Goal: Information Seeking & Learning: Learn about a topic

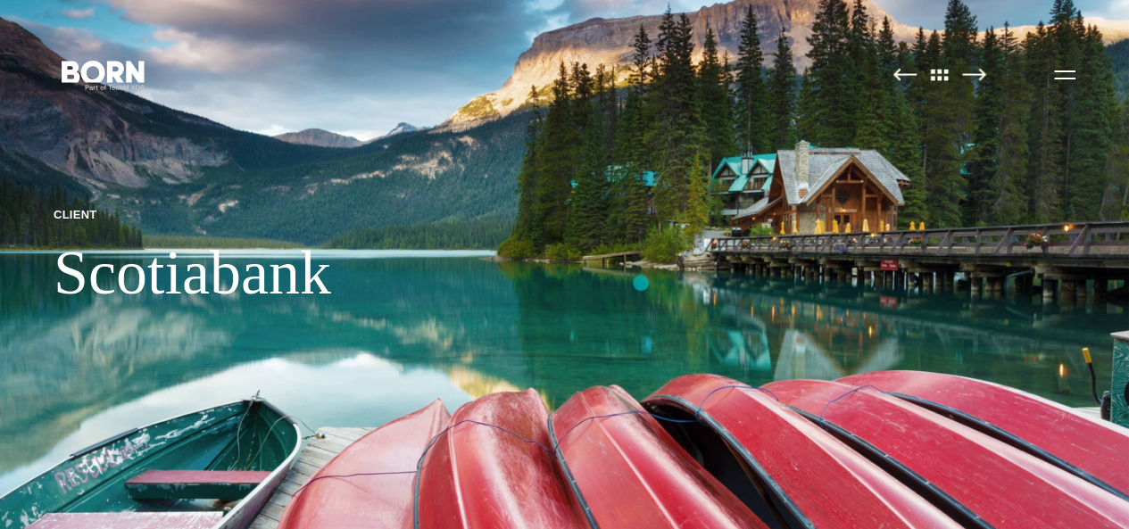
scroll to position [14, 0]
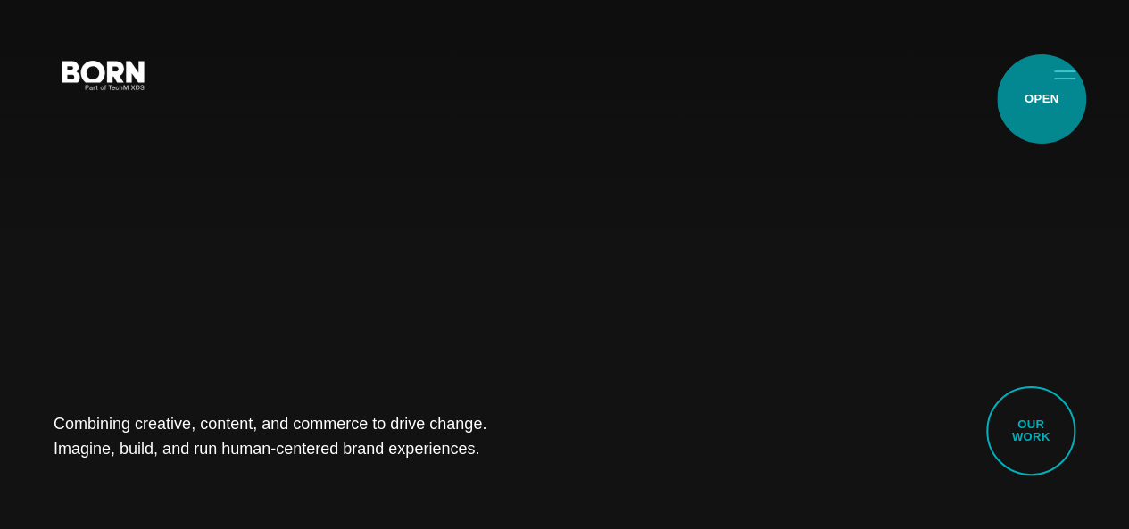
click at [1043, 93] on button "Primary Menu" at bounding box center [1064, 73] width 43 height 37
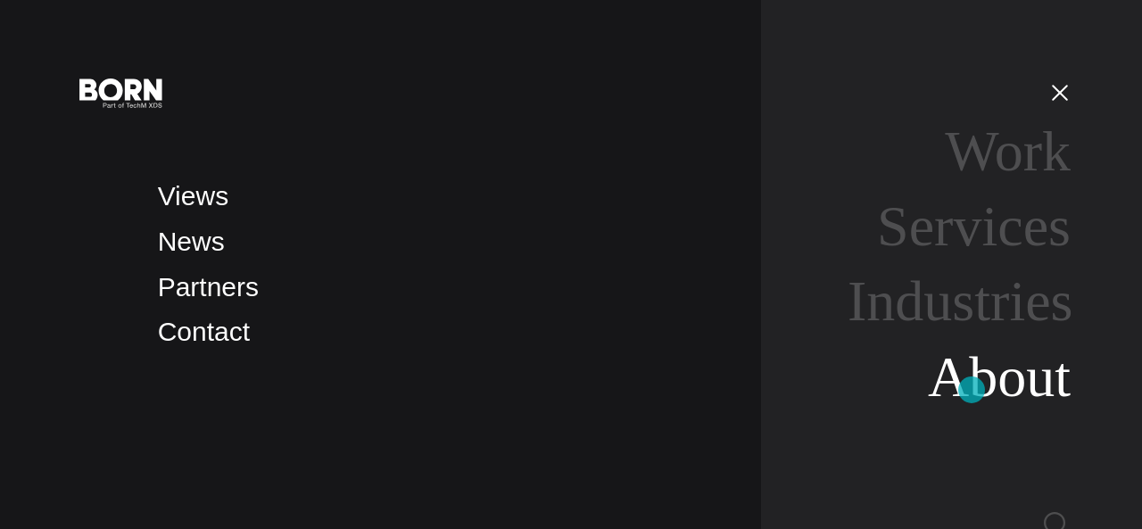
click at [972, 390] on link "About" at bounding box center [999, 376] width 143 height 63
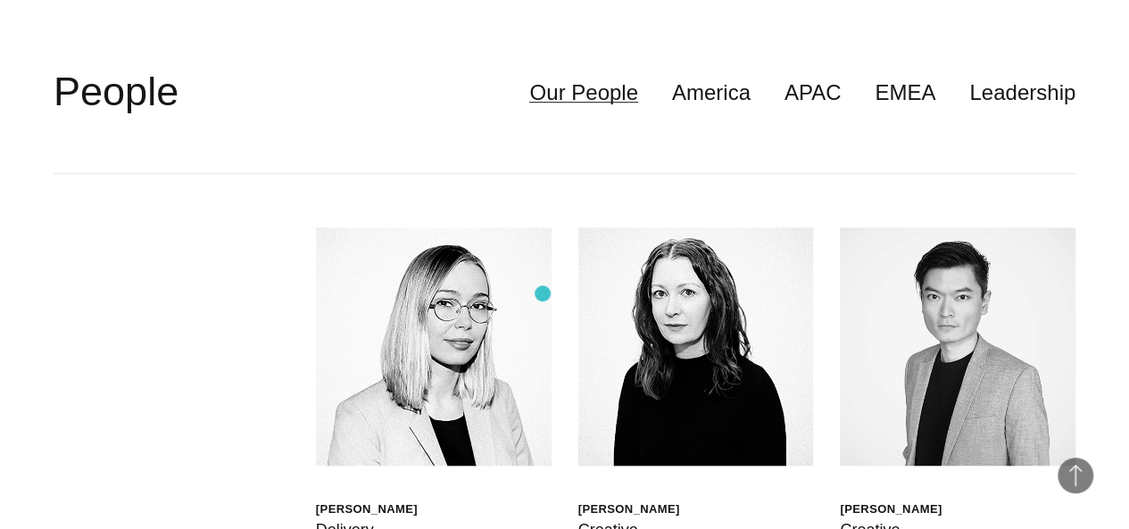
scroll to position [3943, 0]
click at [1028, 172] on header "**********" at bounding box center [565, 92] width 1022 height 162
click at [784, 109] on link "APAC" at bounding box center [812, 92] width 57 height 34
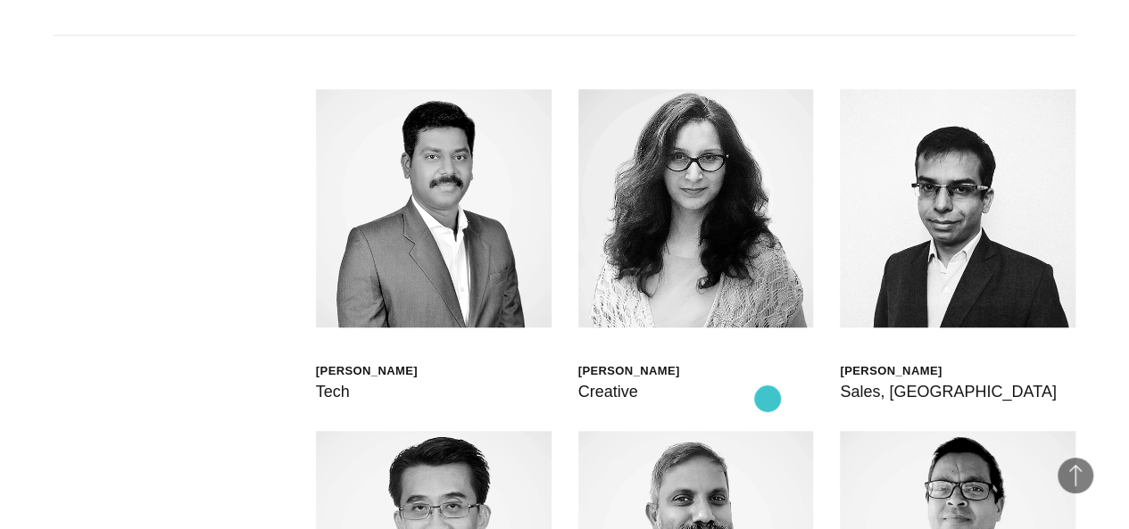
scroll to position [4078, 0]
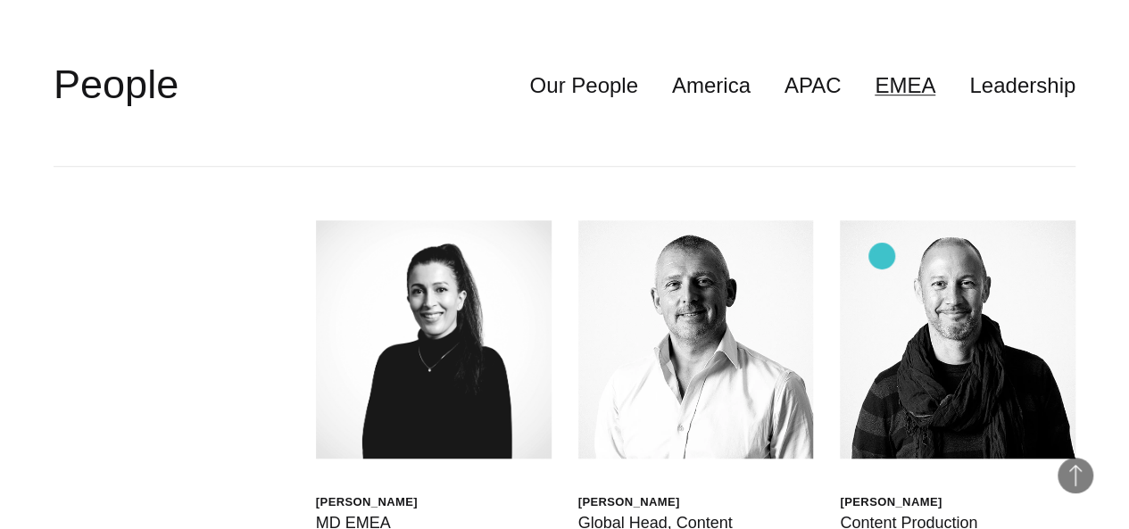
scroll to position [3935, 0]
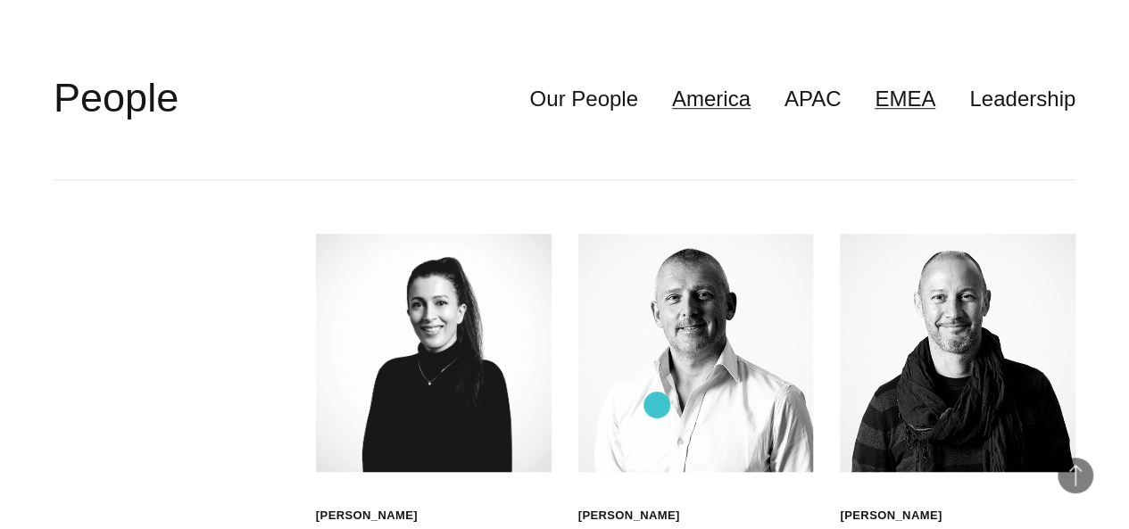
click at [672, 116] on link "America" at bounding box center [711, 99] width 79 height 34
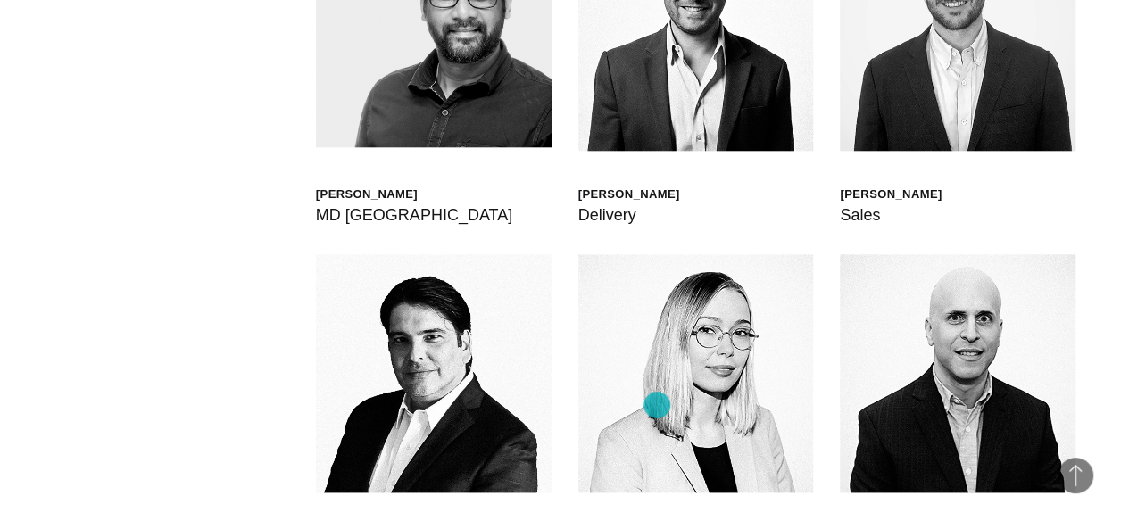
scroll to position [3974, 0]
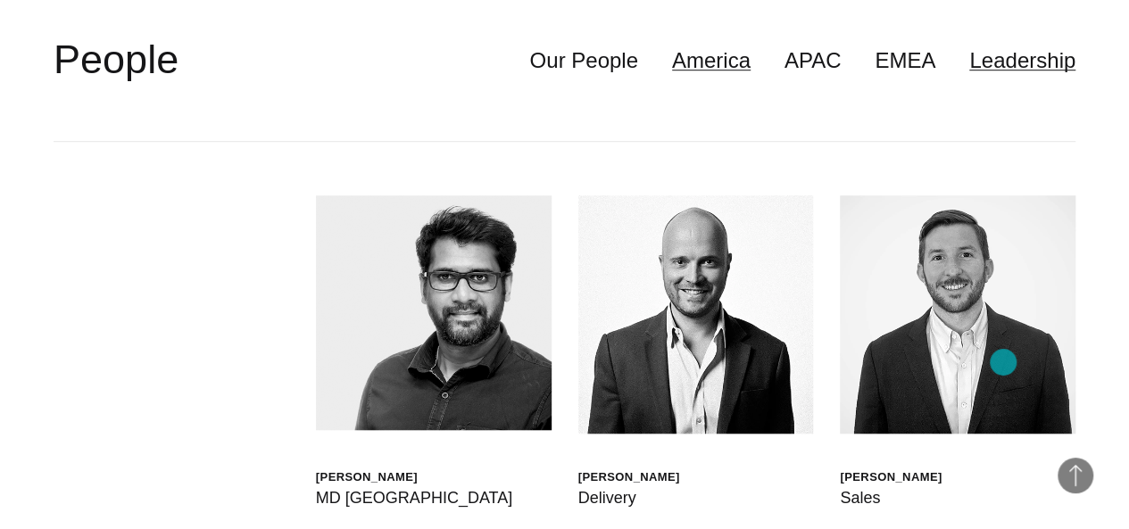
click at [1003, 78] on link "Leadership" at bounding box center [1022, 61] width 106 height 34
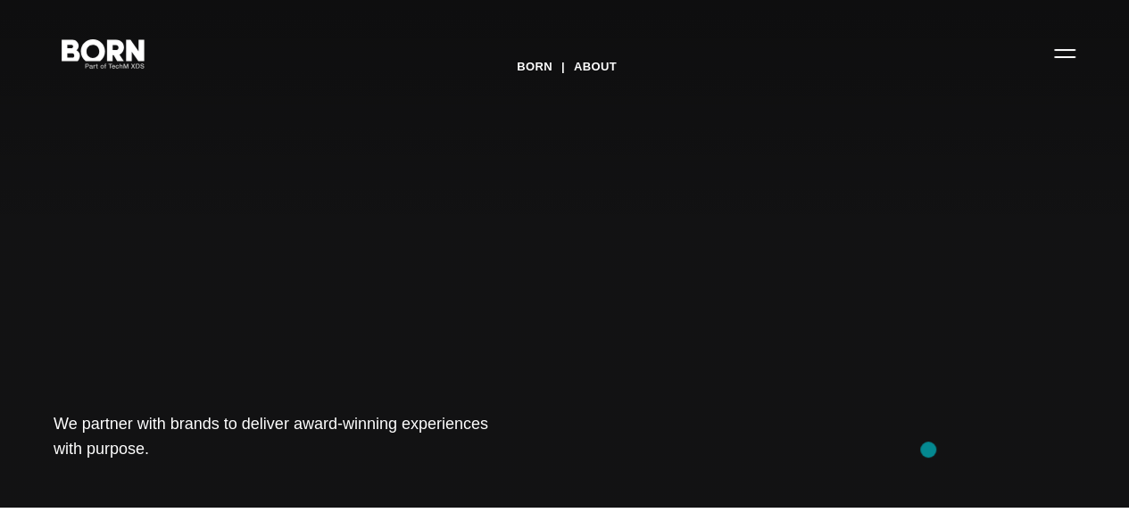
scroll to position [32, 0]
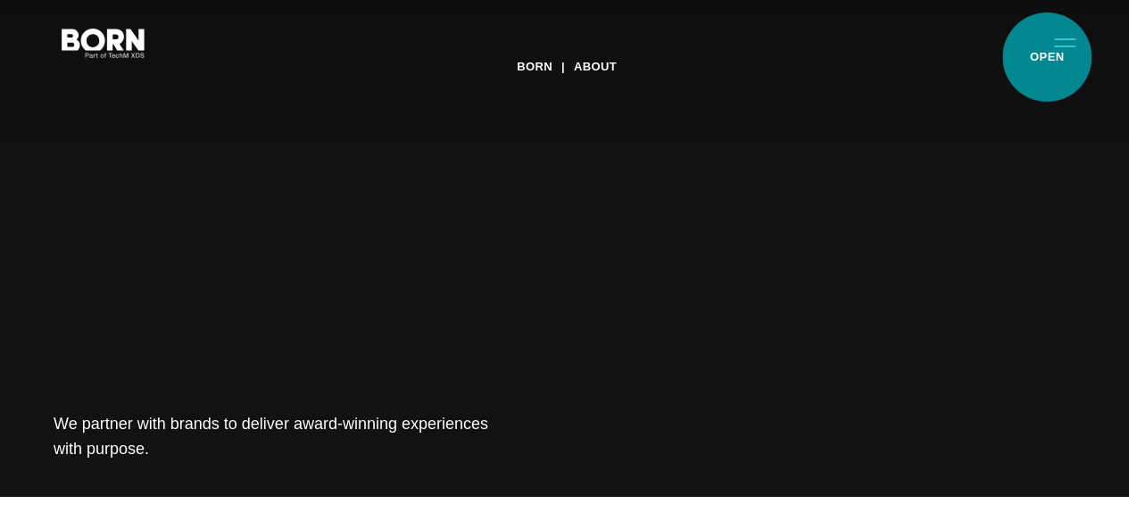
click at [1047, 57] on button "Primary Menu" at bounding box center [1064, 41] width 43 height 37
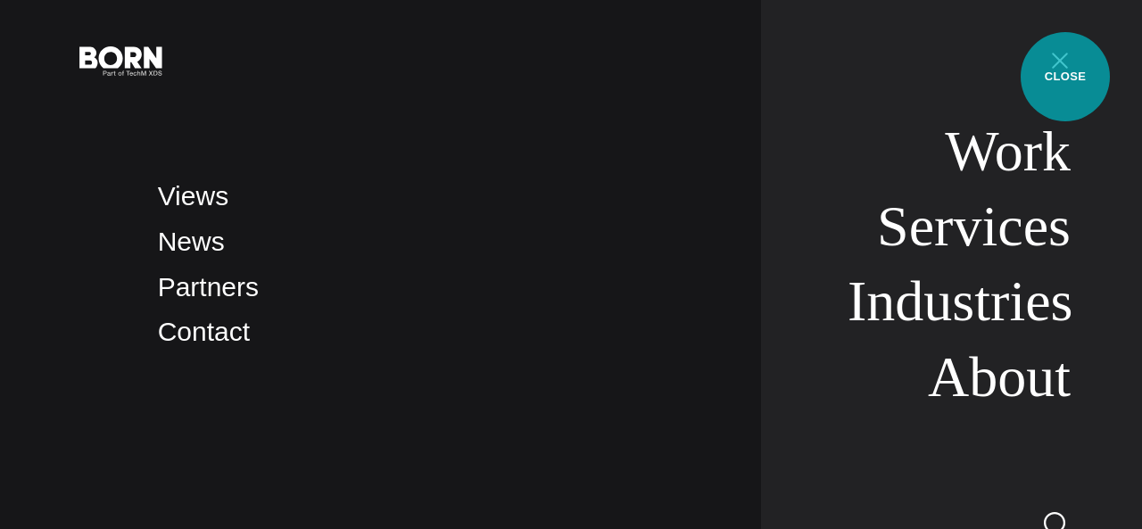
click at [1065, 77] on button "Primary Menu" at bounding box center [1060, 59] width 43 height 37
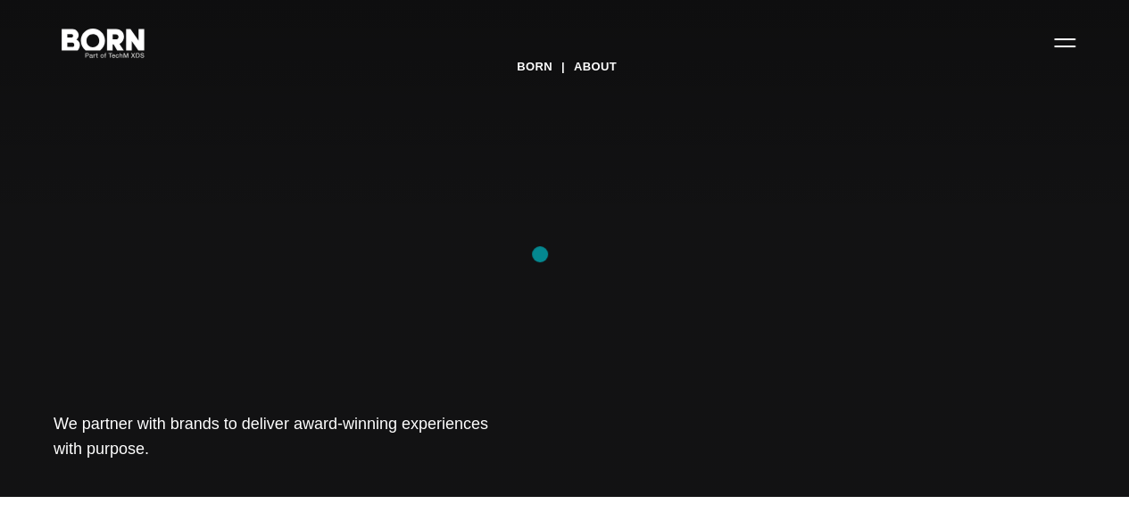
scroll to position [0, 0]
